Goal: Task Accomplishment & Management: Use online tool/utility

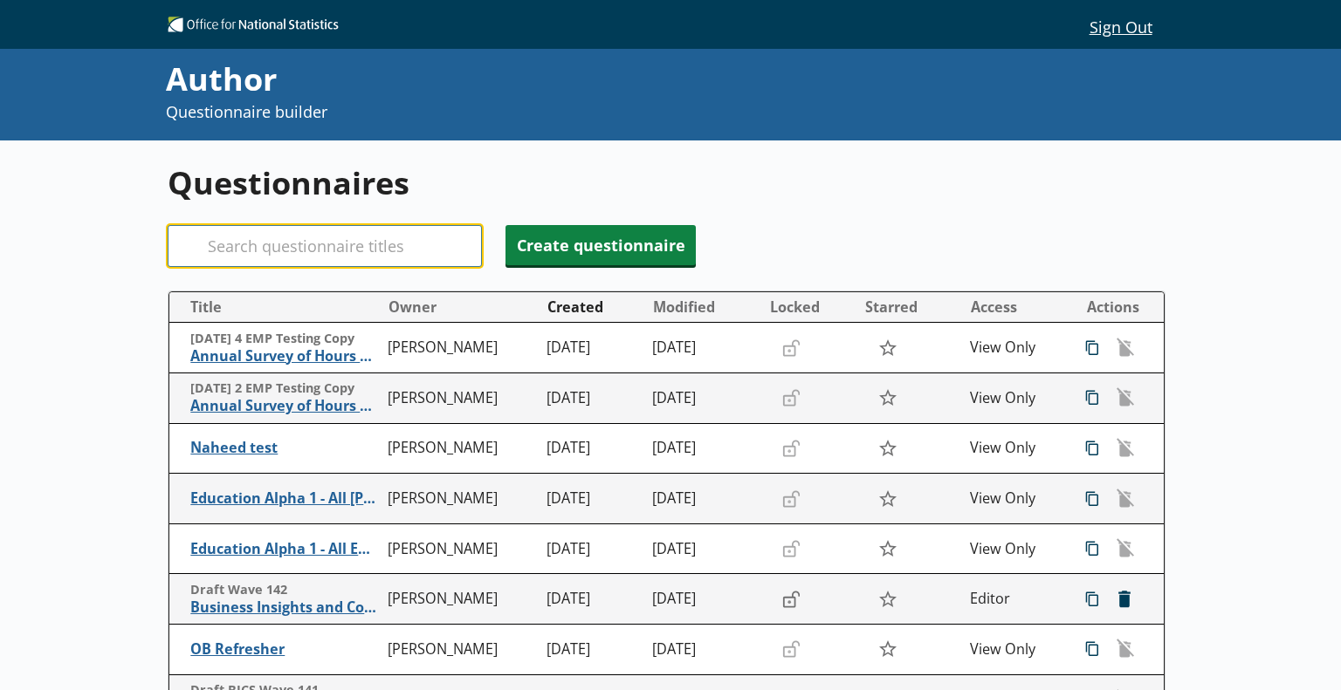
click at [335, 246] on input "Search" at bounding box center [325, 246] width 314 height 42
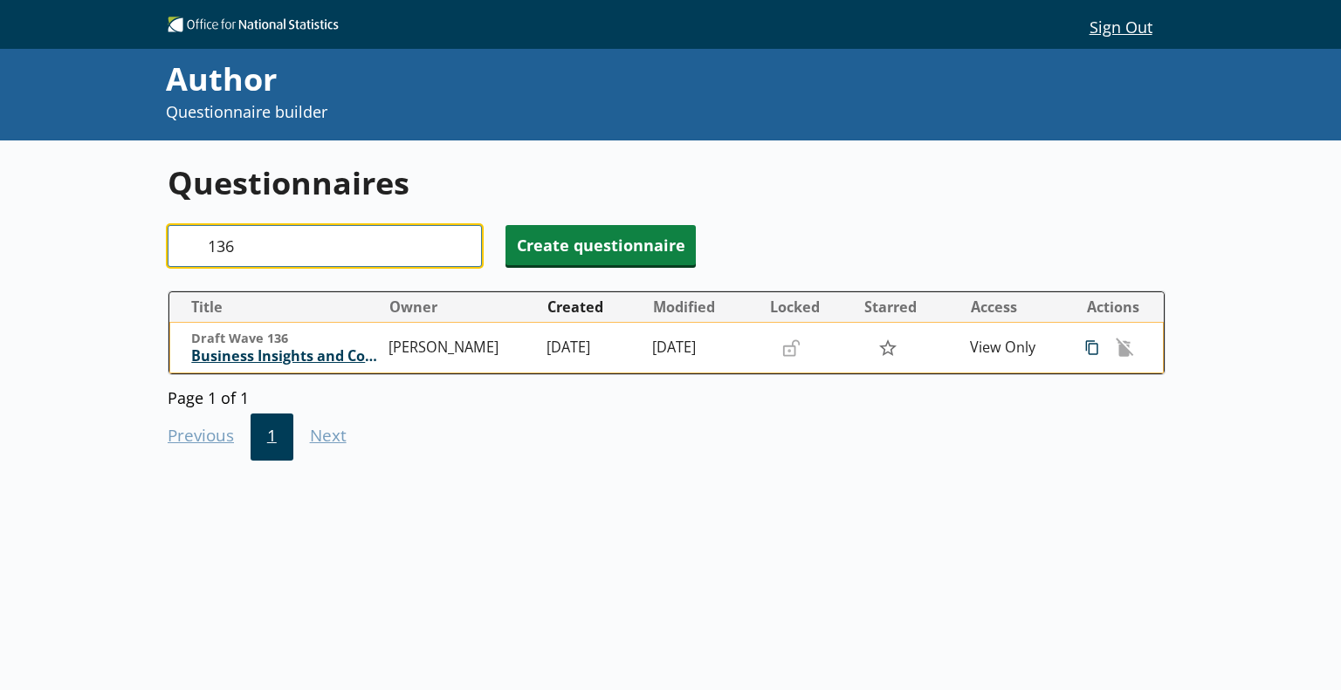
type input "136"
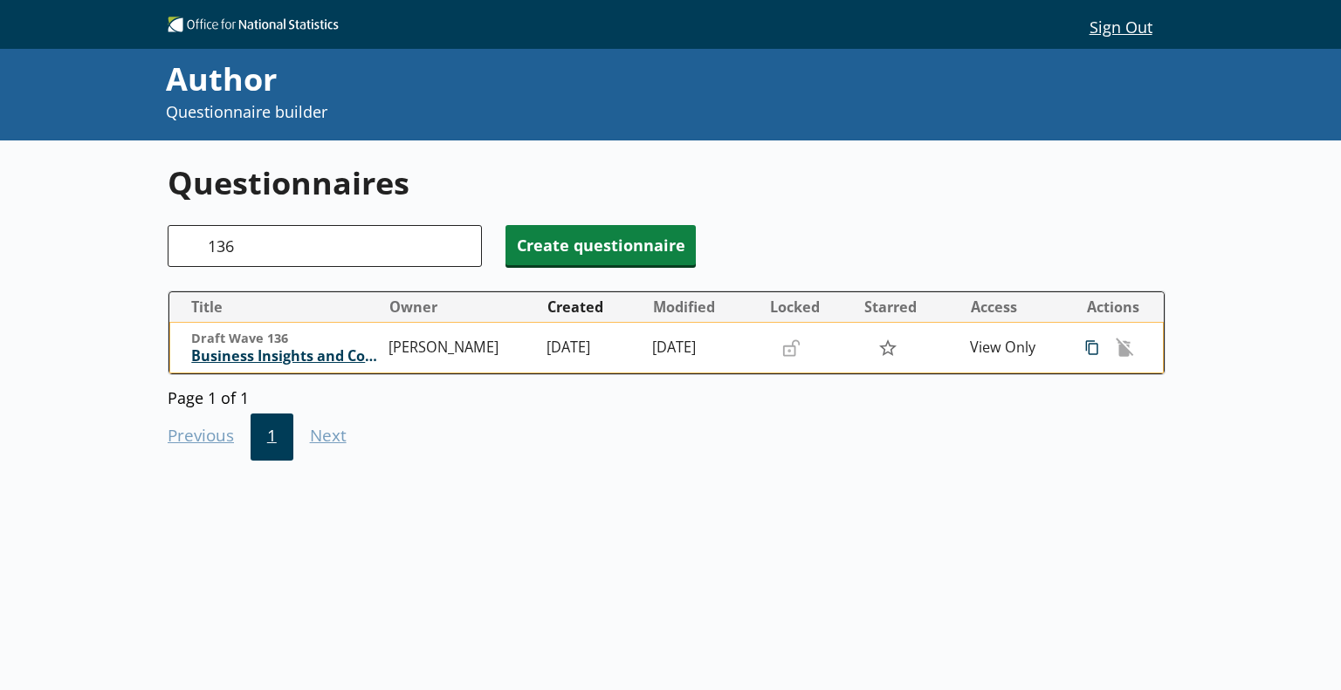
click at [323, 352] on span "Business Insights and Conditions Survey (BICS)" at bounding box center [285, 356] width 189 height 18
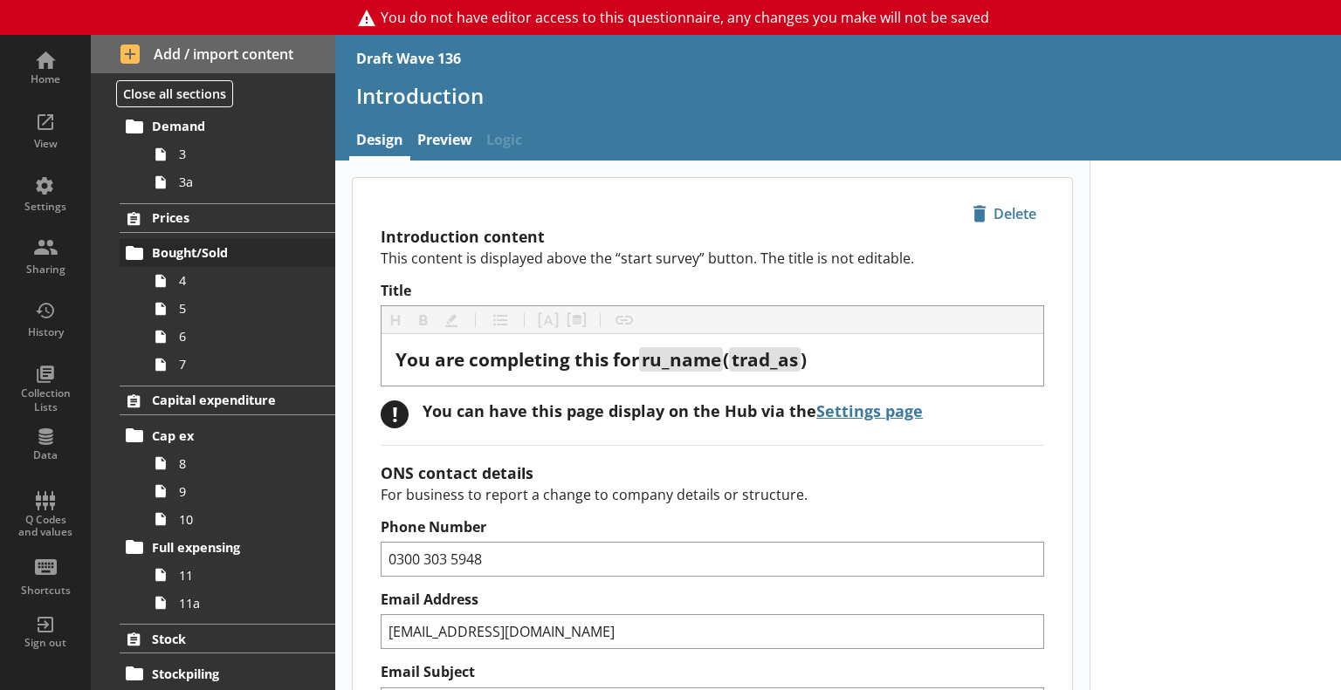
scroll to position [262, 0]
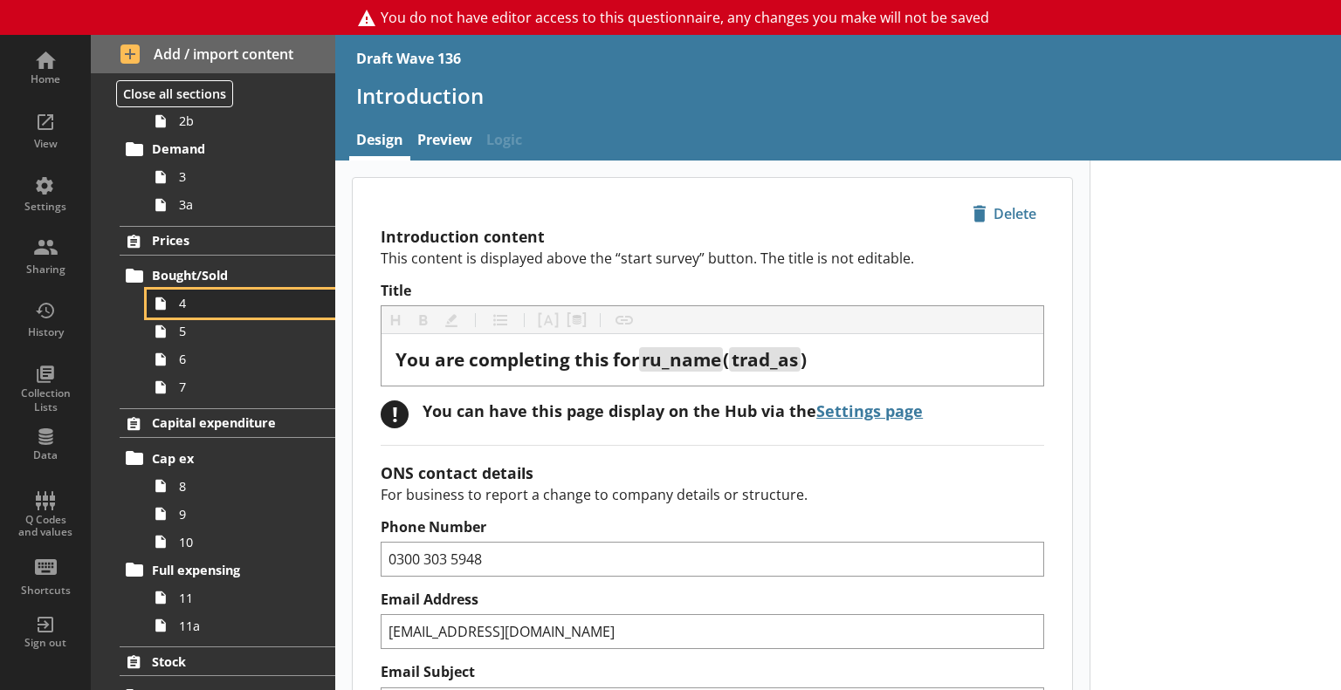
click at [181, 304] on span "4" at bounding box center [245, 303] width 132 height 17
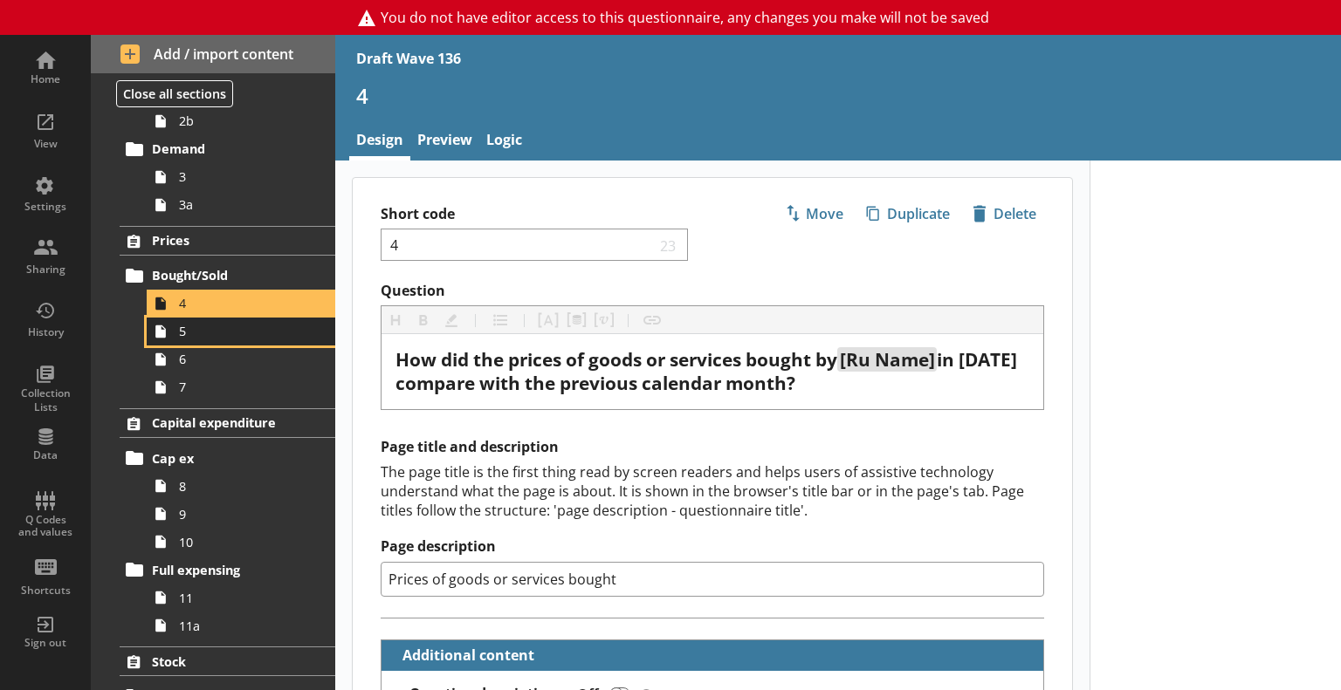
click at [203, 330] on span "5" at bounding box center [245, 331] width 132 height 17
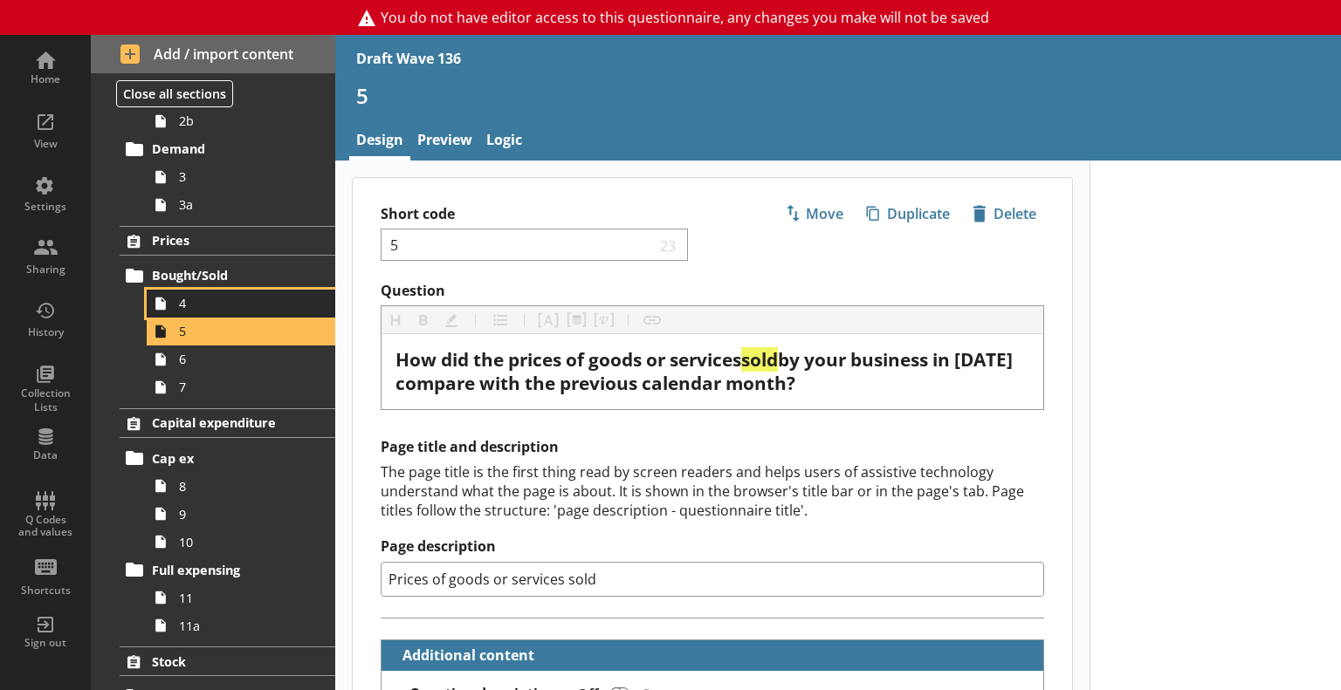
click at [189, 303] on span "4" at bounding box center [245, 303] width 132 height 17
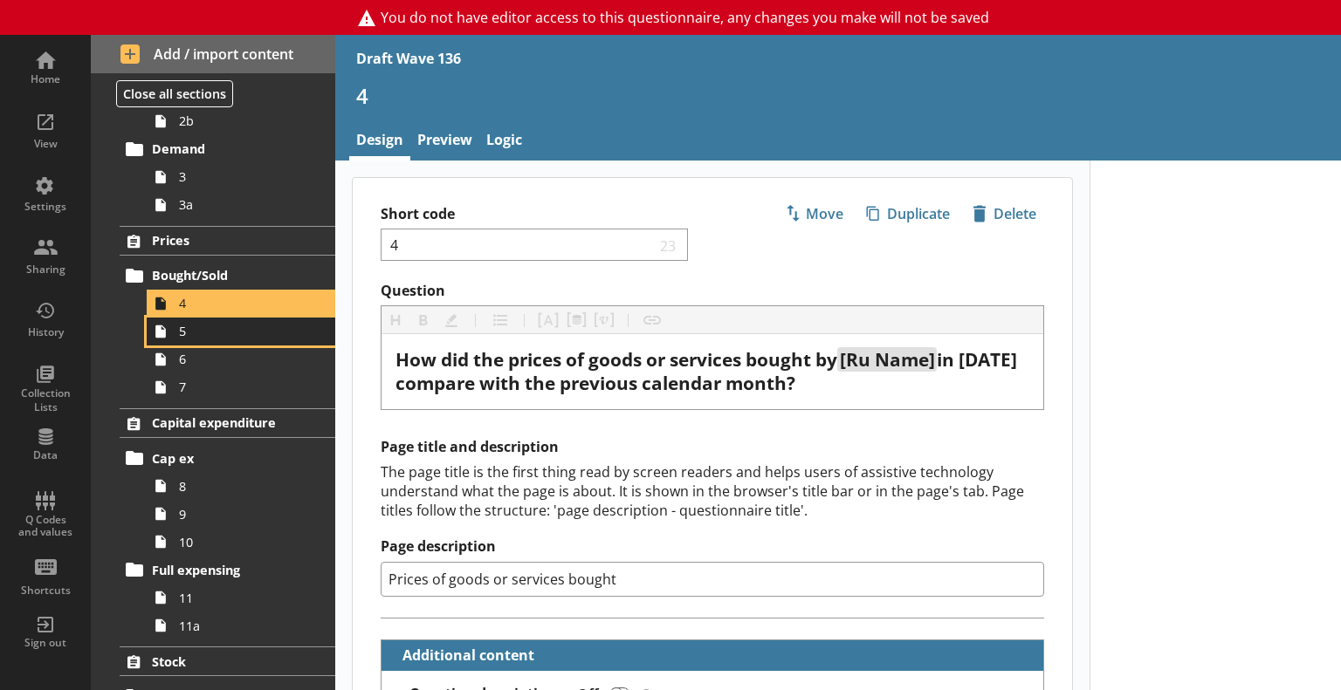
click at [196, 333] on span "5" at bounding box center [245, 331] width 132 height 17
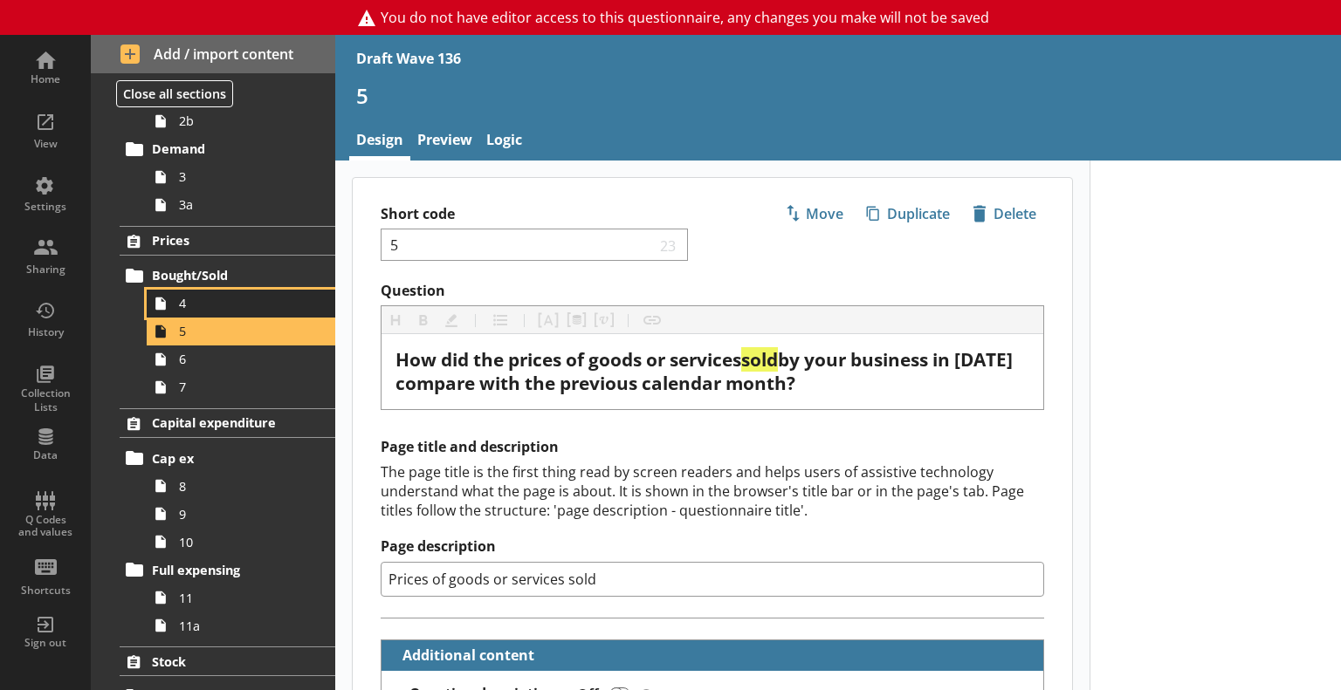
click at [188, 306] on span "4" at bounding box center [245, 303] width 132 height 17
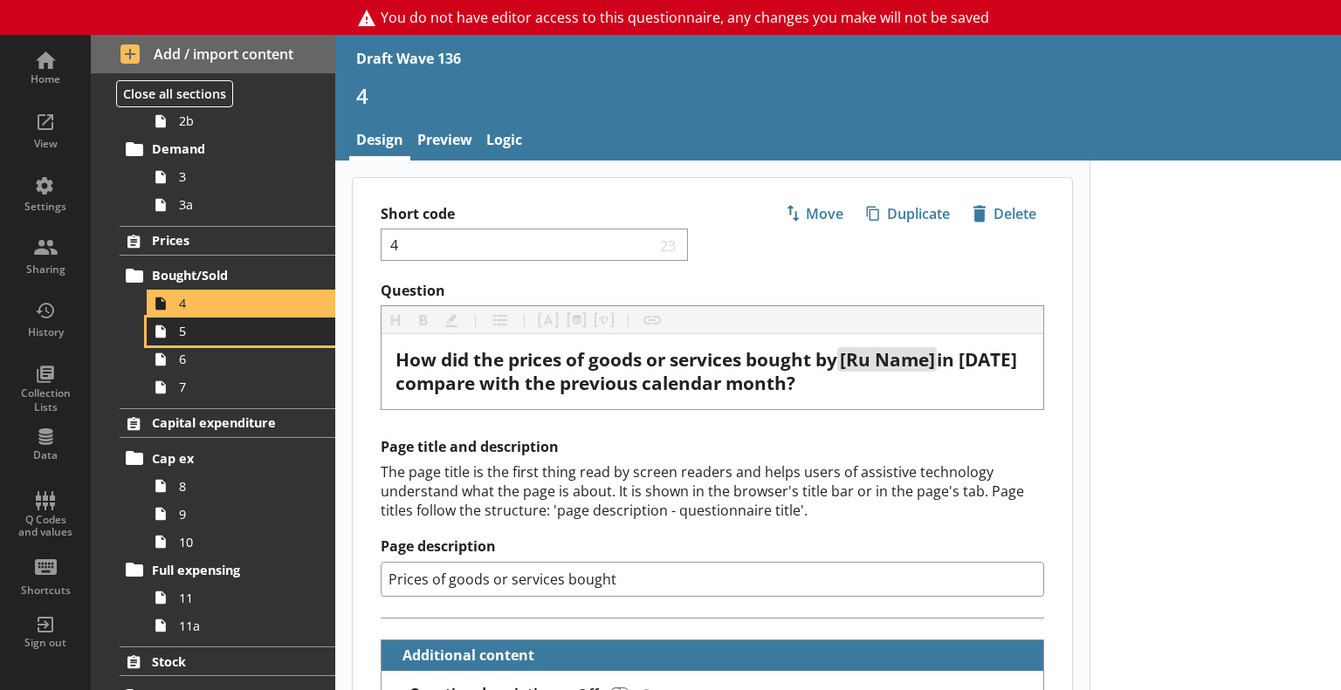
click at [194, 328] on span "5" at bounding box center [245, 331] width 132 height 17
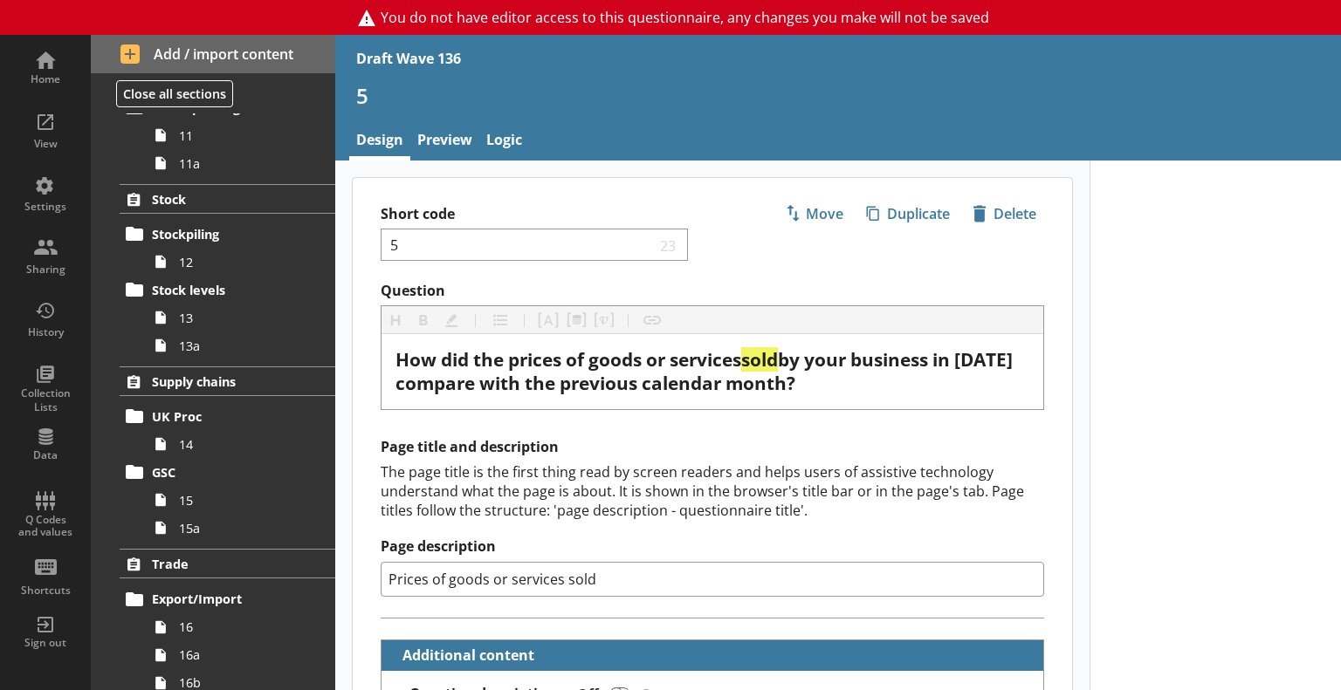
scroll to position [698, 0]
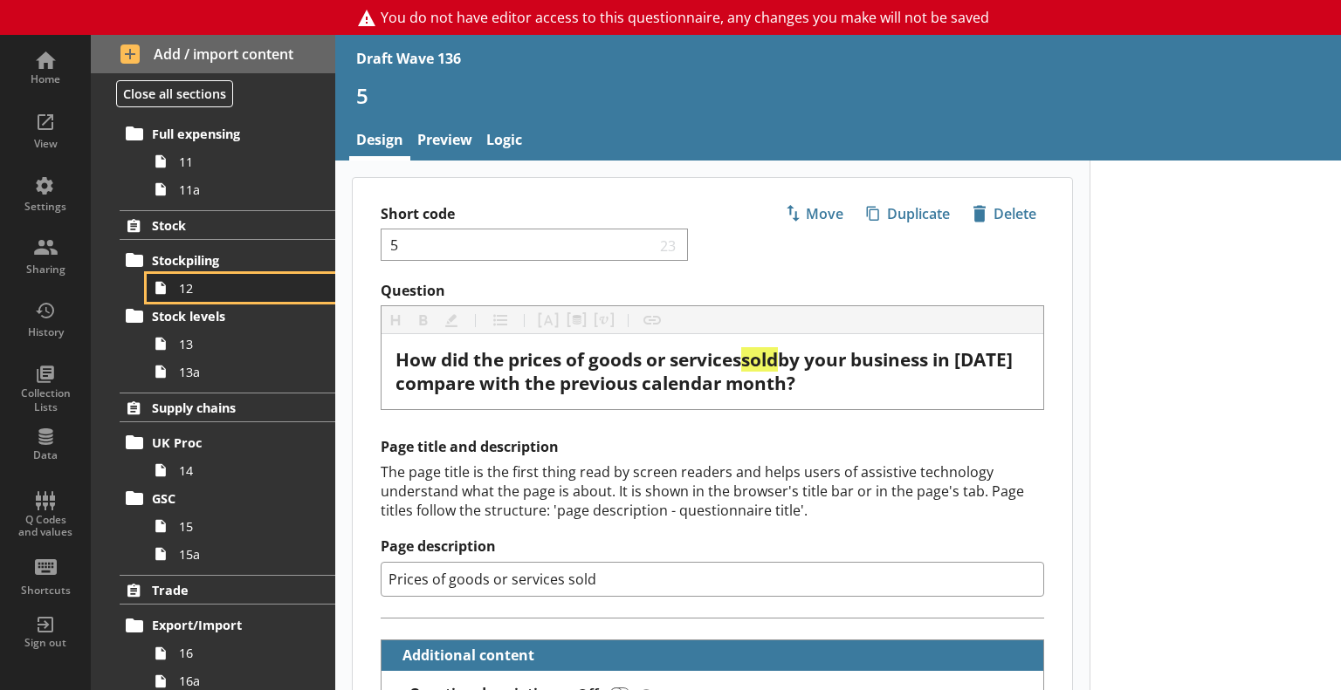
click at [196, 292] on span "12" at bounding box center [245, 288] width 132 height 17
type textarea "x"
